Goal: Task Accomplishment & Management: Complete application form

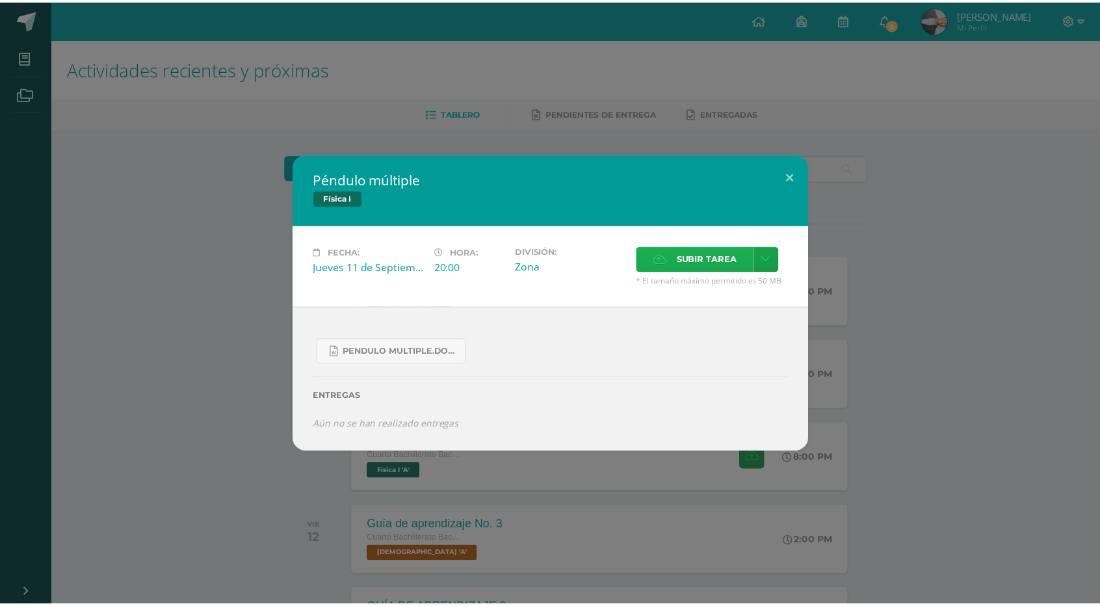
scroll to position [217, 0]
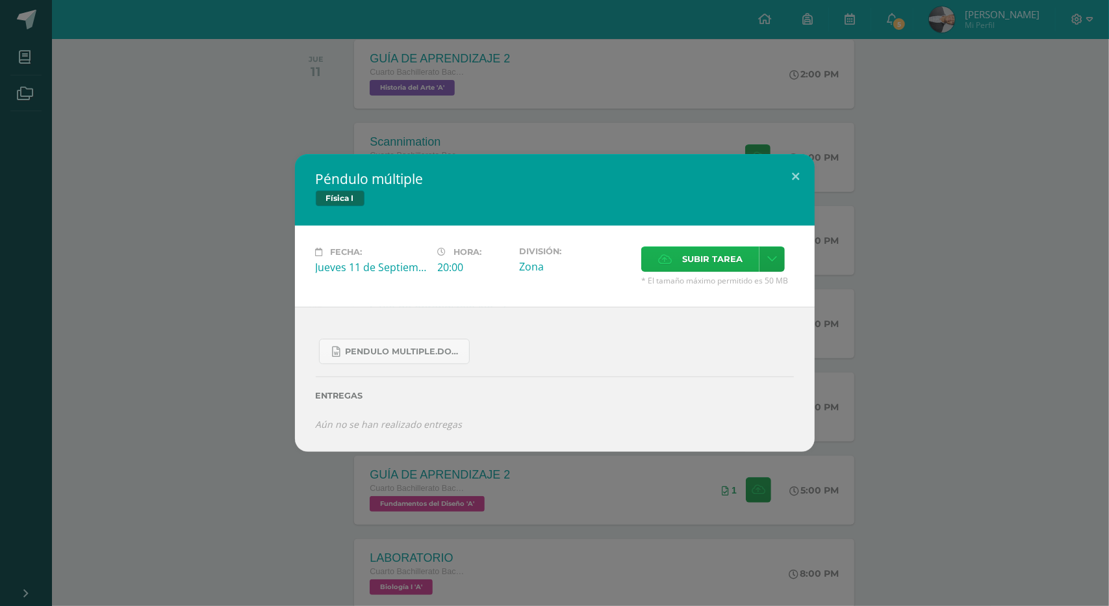
click at [730, 258] on span "Subir tarea" at bounding box center [712, 259] width 60 height 24
click at [0, 0] on input "Subir tarea" at bounding box center [0, 0] width 0 height 0
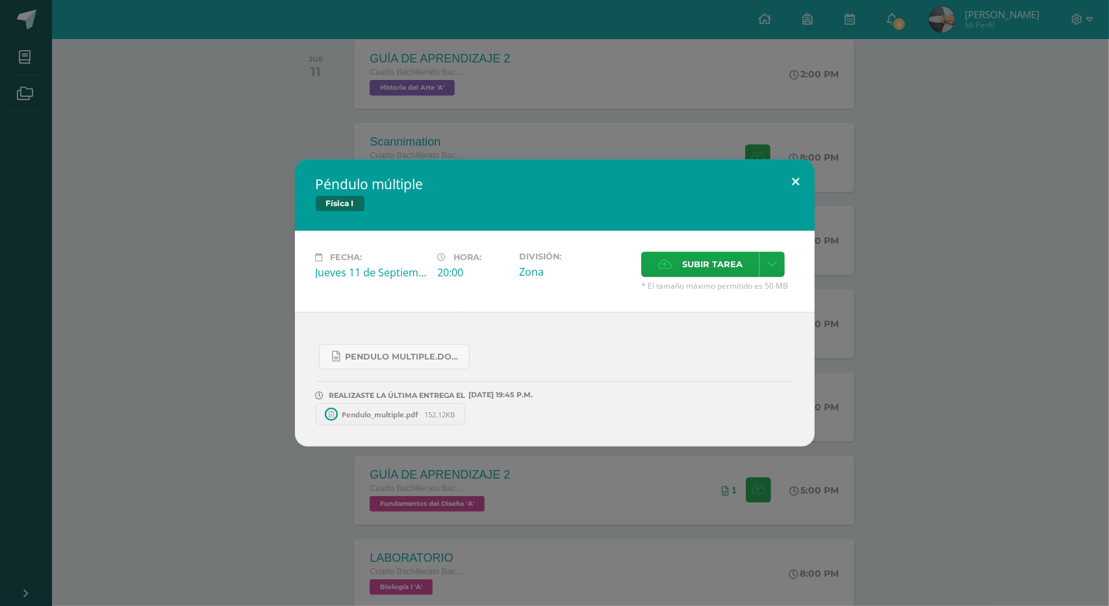
click at [794, 185] on button at bounding box center [796, 181] width 37 height 44
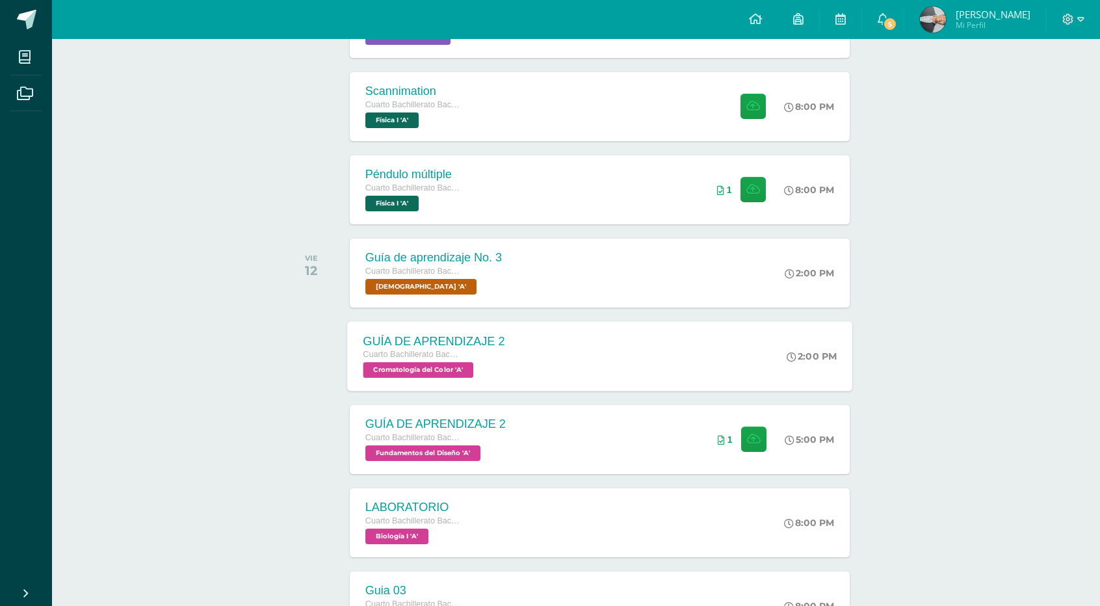
scroll to position [325, 0]
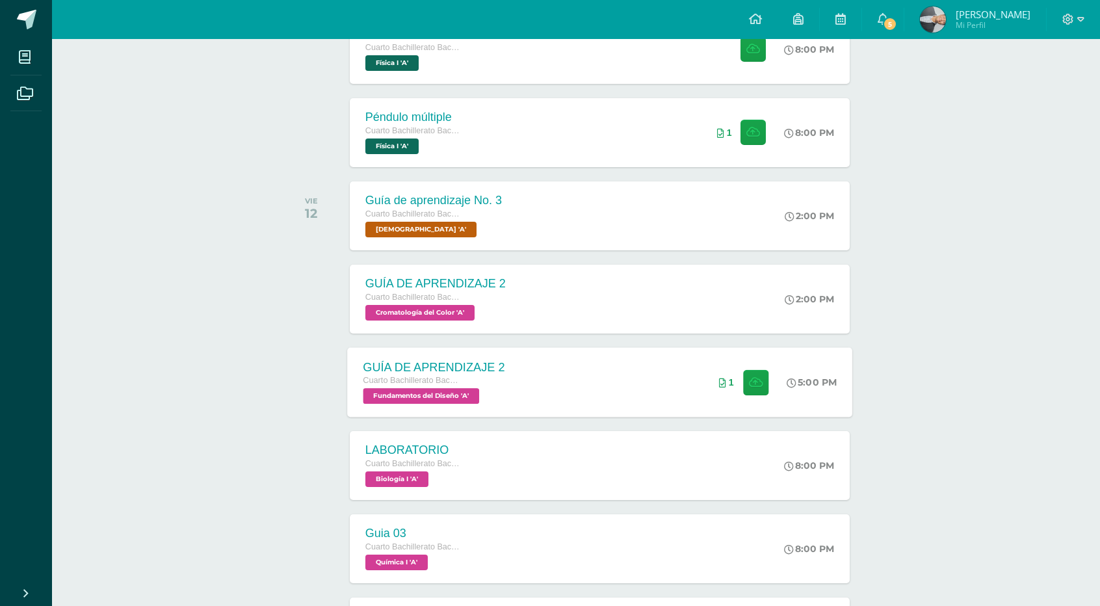
click at [713, 383] on div "1" at bounding box center [743, 382] width 81 height 70
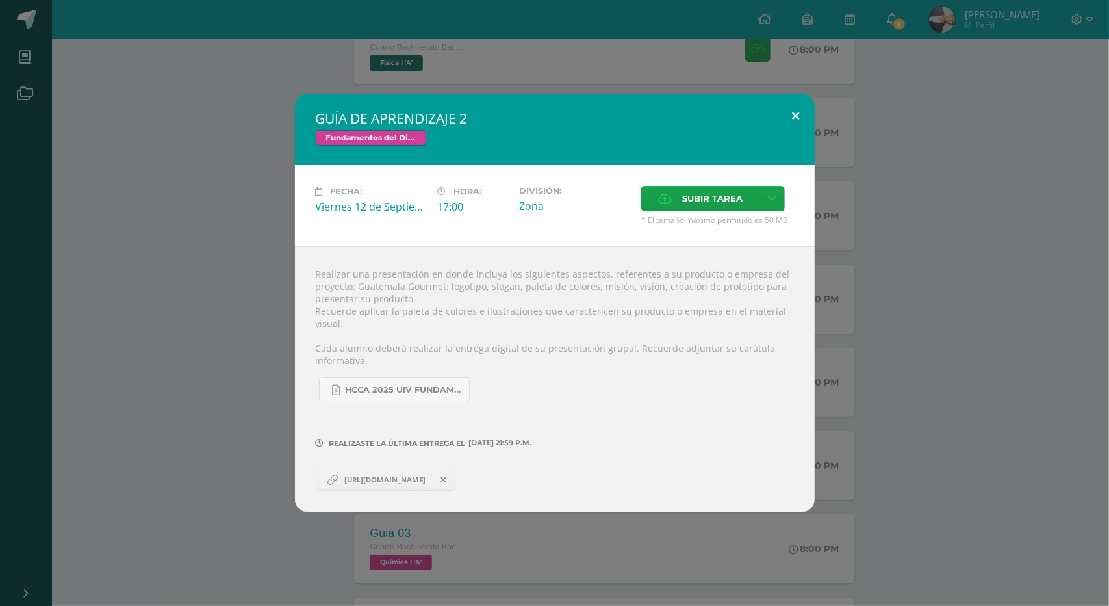
click at [790, 116] on button at bounding box center [796, 116] width 37 height 44
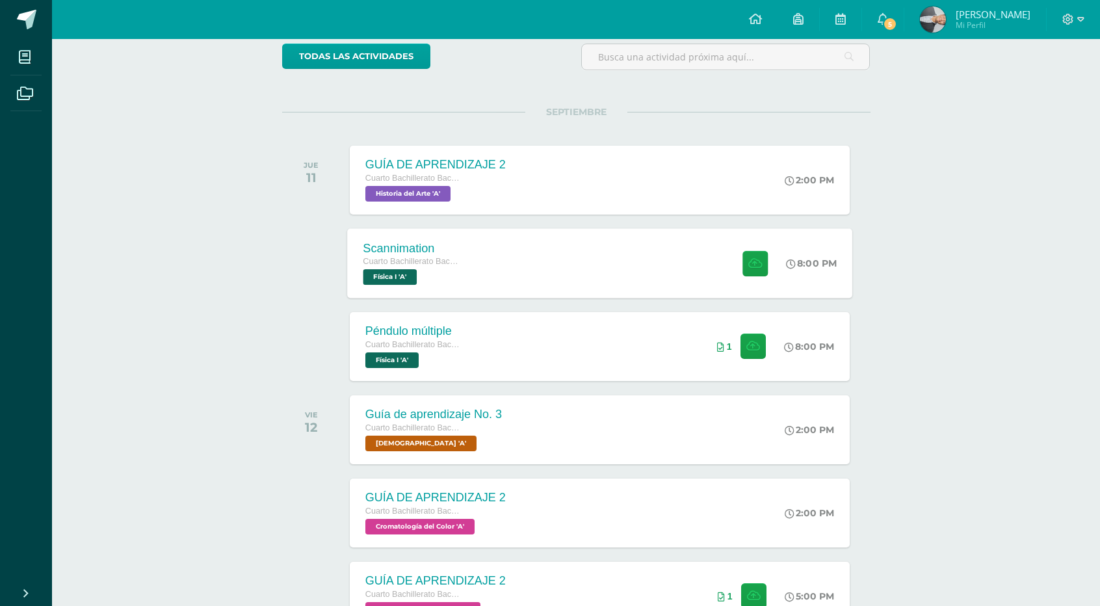
scroll to position [109, 0]
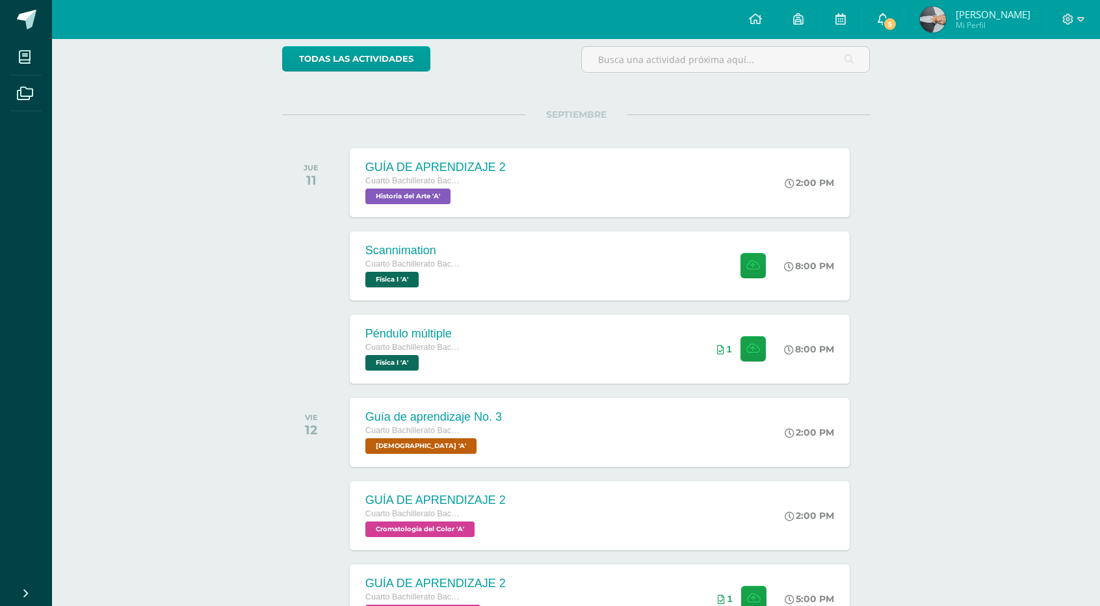
click at [881, 13] on icon at bounding box center [882, 19] width 10 height 12
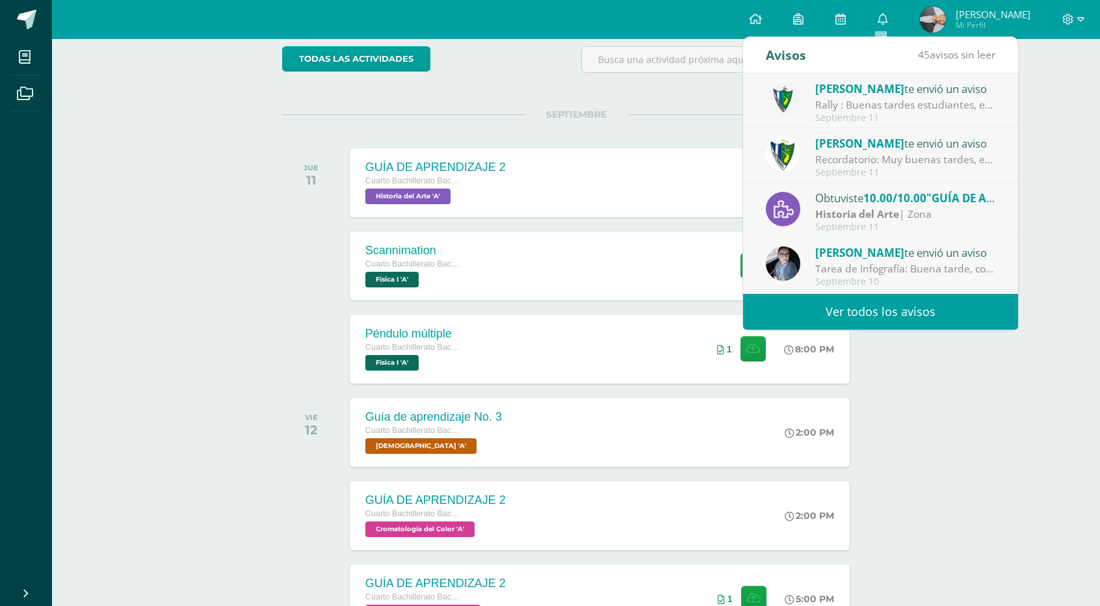
click at [864, 105] on div "Rally : Buenas tardes estudiantes, es un gusto saludarlos. Por este medio se in…" at bounding box center [905, 104] width 181 height 15
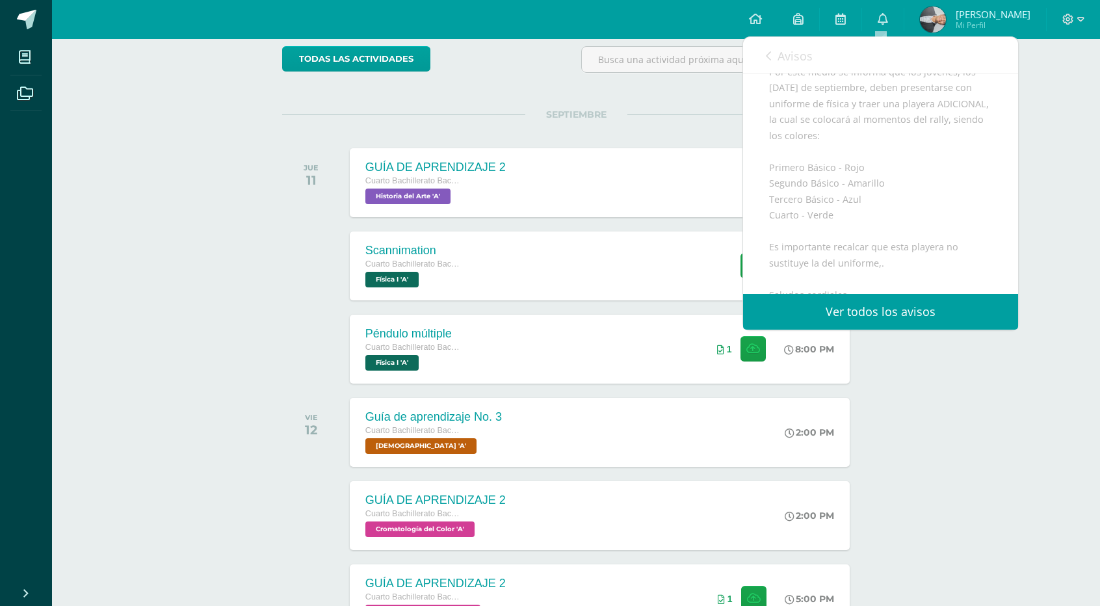
scroll to position [0, 0]
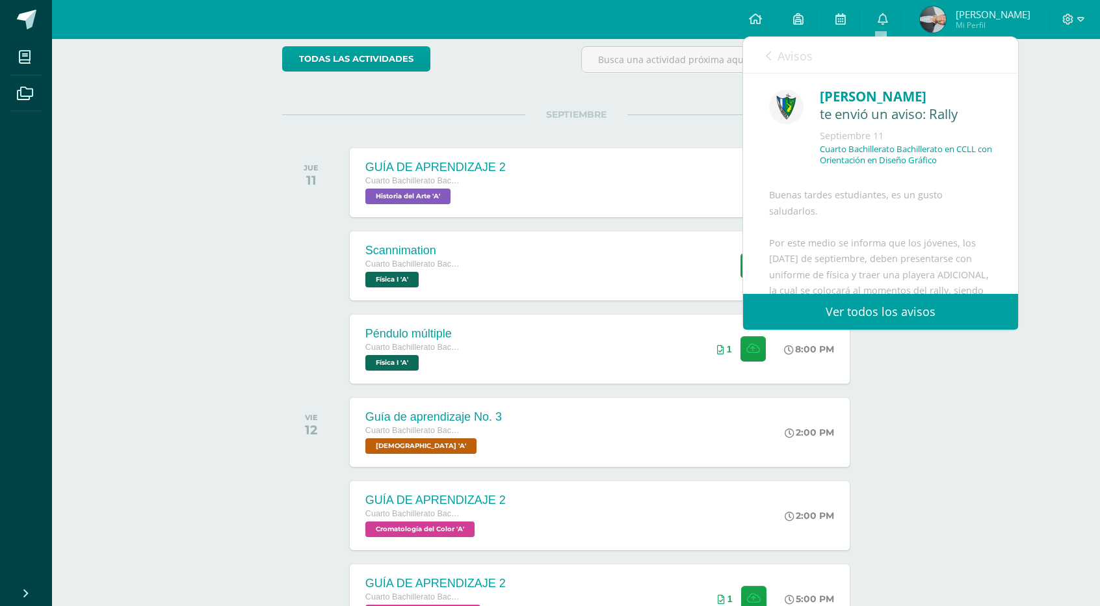
click at [777, 57] on span "Avisos" at bounding box center [794, 56] width 35 height 16
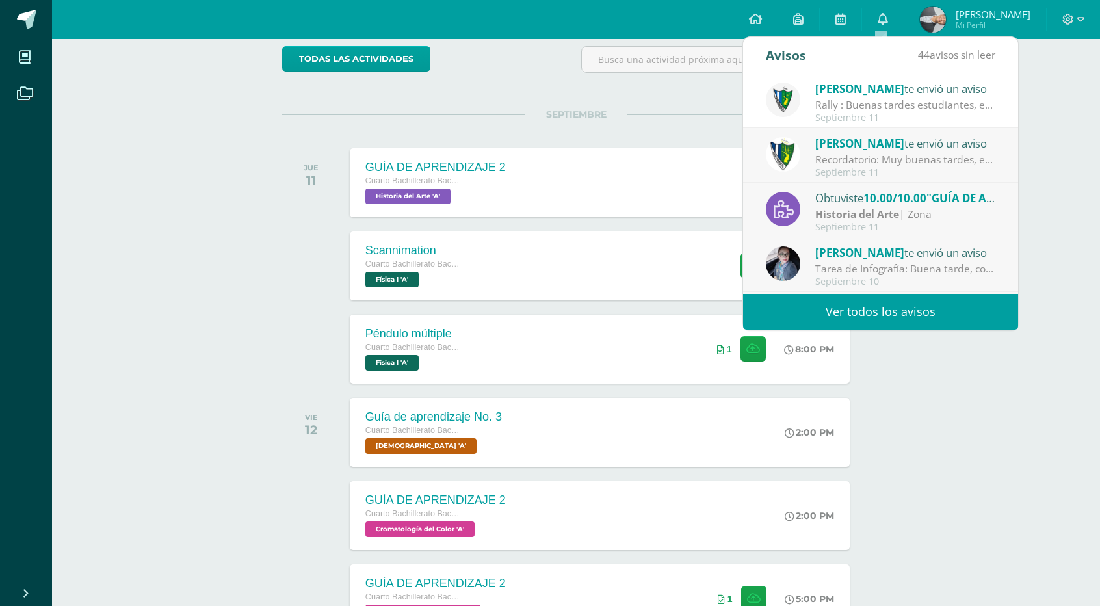
click at [795, 155] on img at bounding box center [783, 154] width 34 height 34
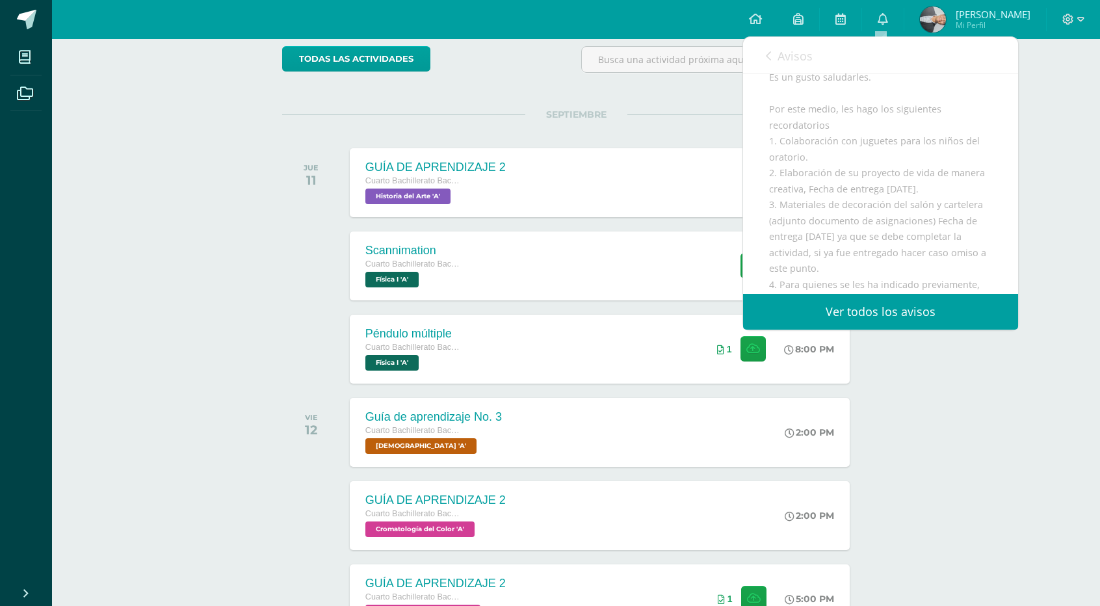
scroll to position [216, 0]
drag, startPoint x: 793, startPoint y: 133, endPoint x: 812, endPoint y: 165, distance: 37.3
click at [812, 165] on div "Muy buenas tardes, estimados estudiantes. Es un gusto saludarles. Por este medi…" at bounding box center [880, 264] width 223 height 535
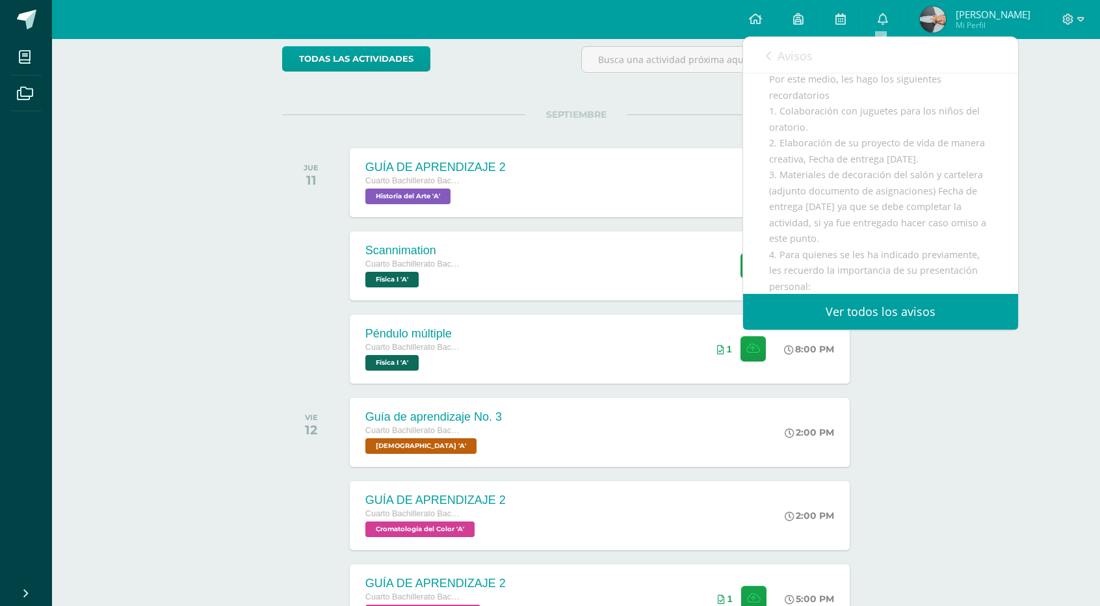
click at [779, 41] on link "Avisos" at bounding box center [789, 55] width 47 height 37
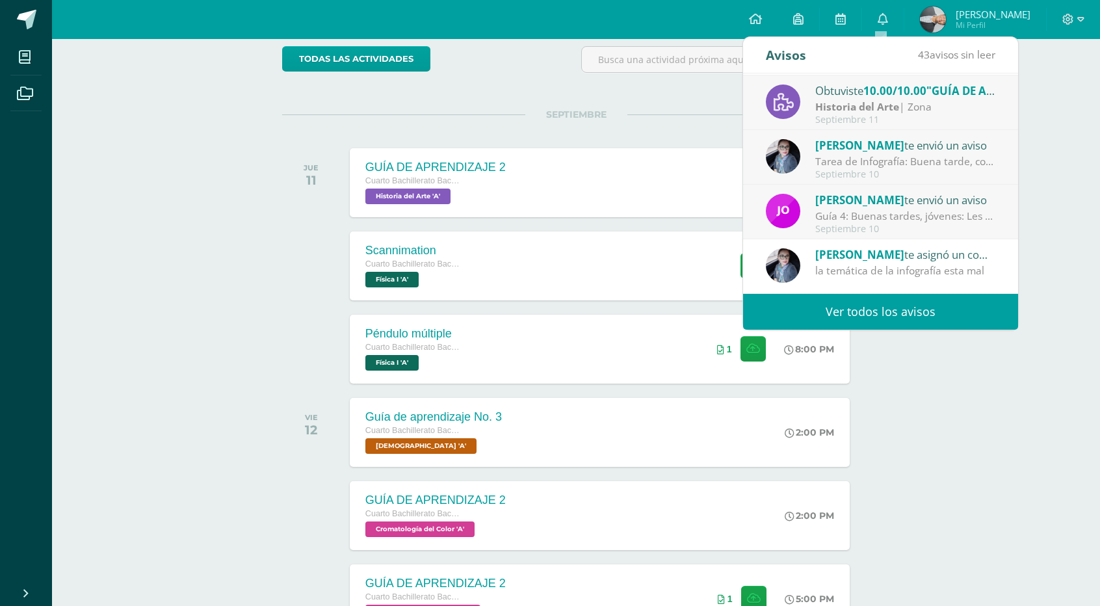
scroll to position [108, 0]
click at [698, 119] on div "SEPTIEMBRE JUE 11 GUÍA DE APRENDIZAJE 2 Cuarto Bachillerato Bachillerato en CCL…" at bounding box center [576, 166] width 588 height 105
